Goal: Navigation & Orientation: Find specific page/section

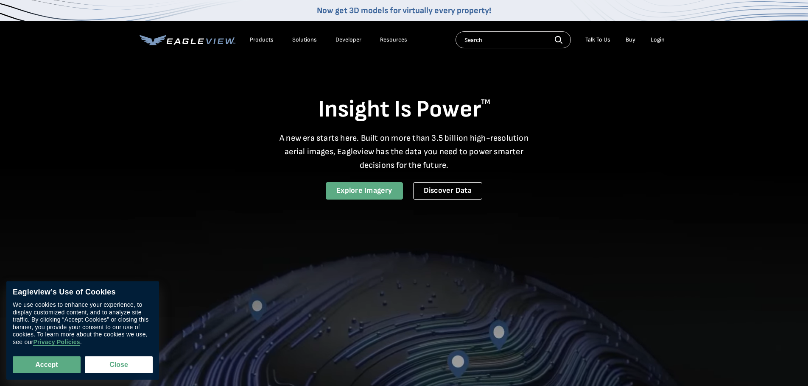
click at [353, 191] on link "Explore Imagery" at bounding box center [364, 190] width 77 height 17
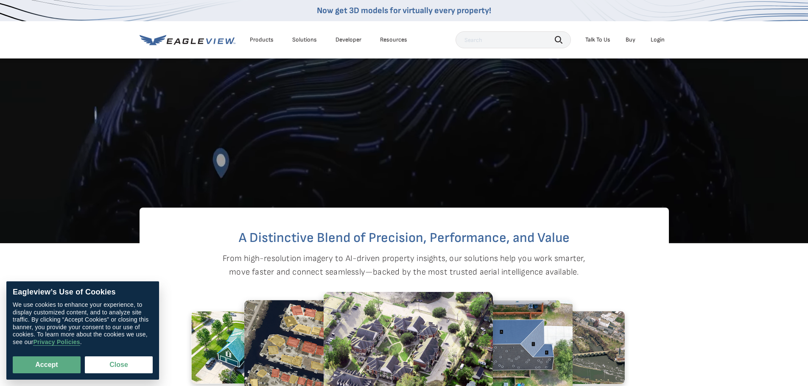
scroll to position [424, 0]
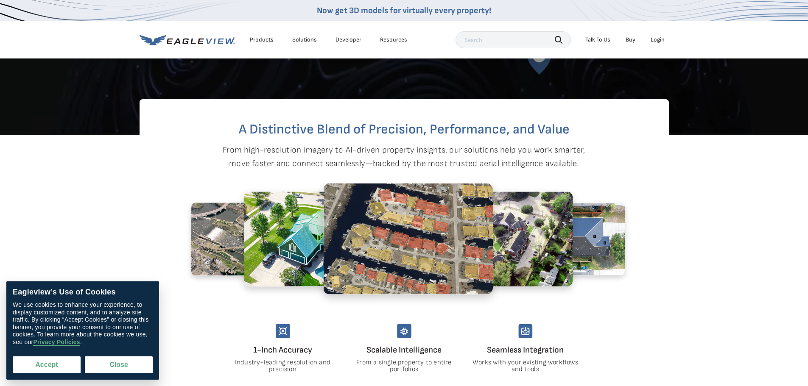
click at [53, 365] on button "Accept" at bounding box center [47, 365] width 68 height 17
checkbox input "true"
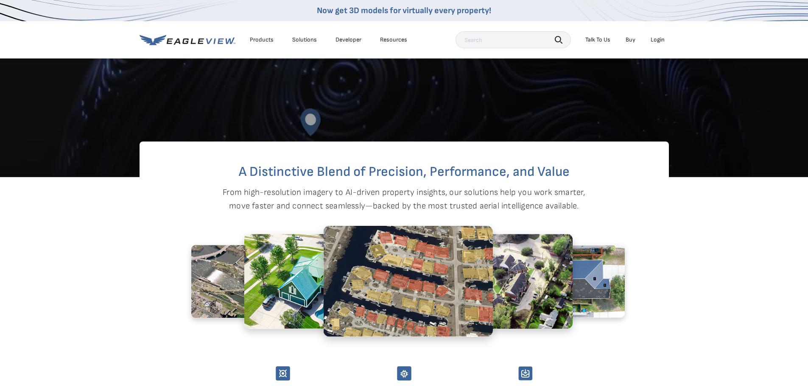
scroll to position [170, 0]
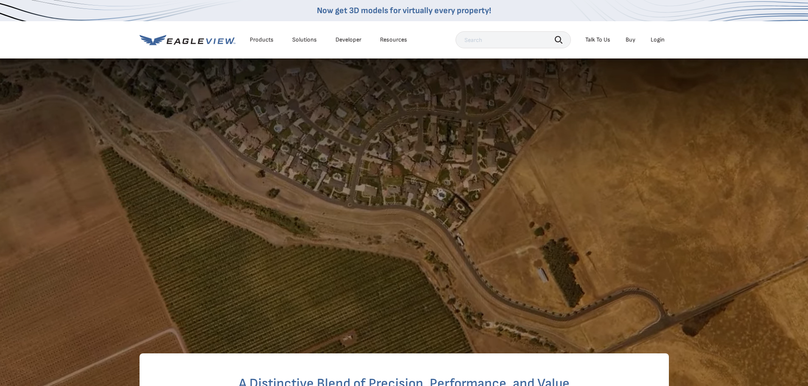
click at [392, 39] on div "Resources" at bounding box center [393, 40] width 27 height 8
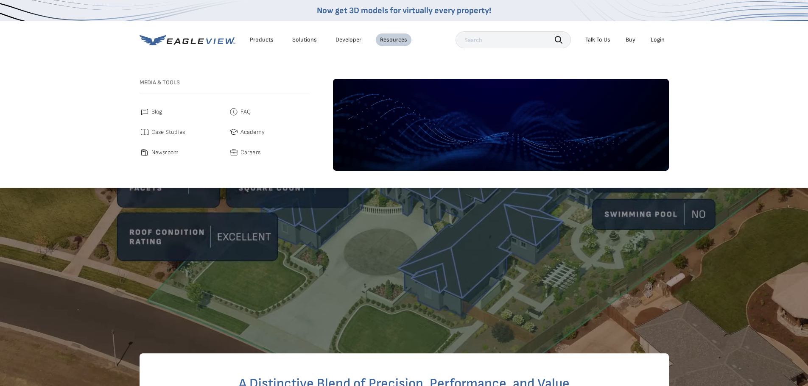
click at [254, 154] on span "Careers" at bounding box center [251, 153] width 20 height 10
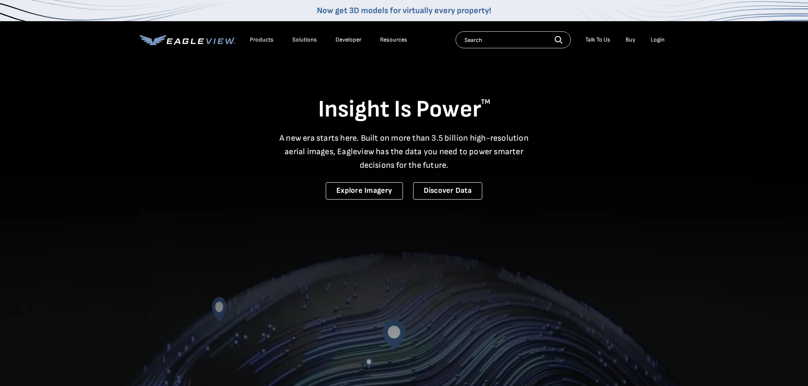
click at [385, 41] on div "Resources" at bounding box center [393, 40] width 27 height 8
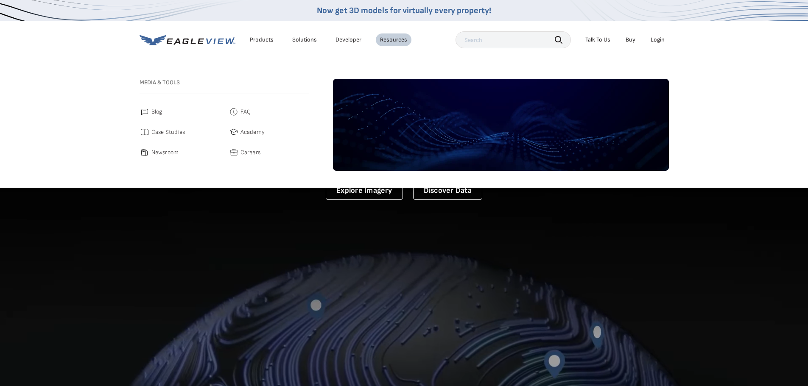
click at [246, 151] on span "Careers" at bounding box center [251, 153] width 20 height 10
